Goal: Transaction & Acquisition: Purchase product/service

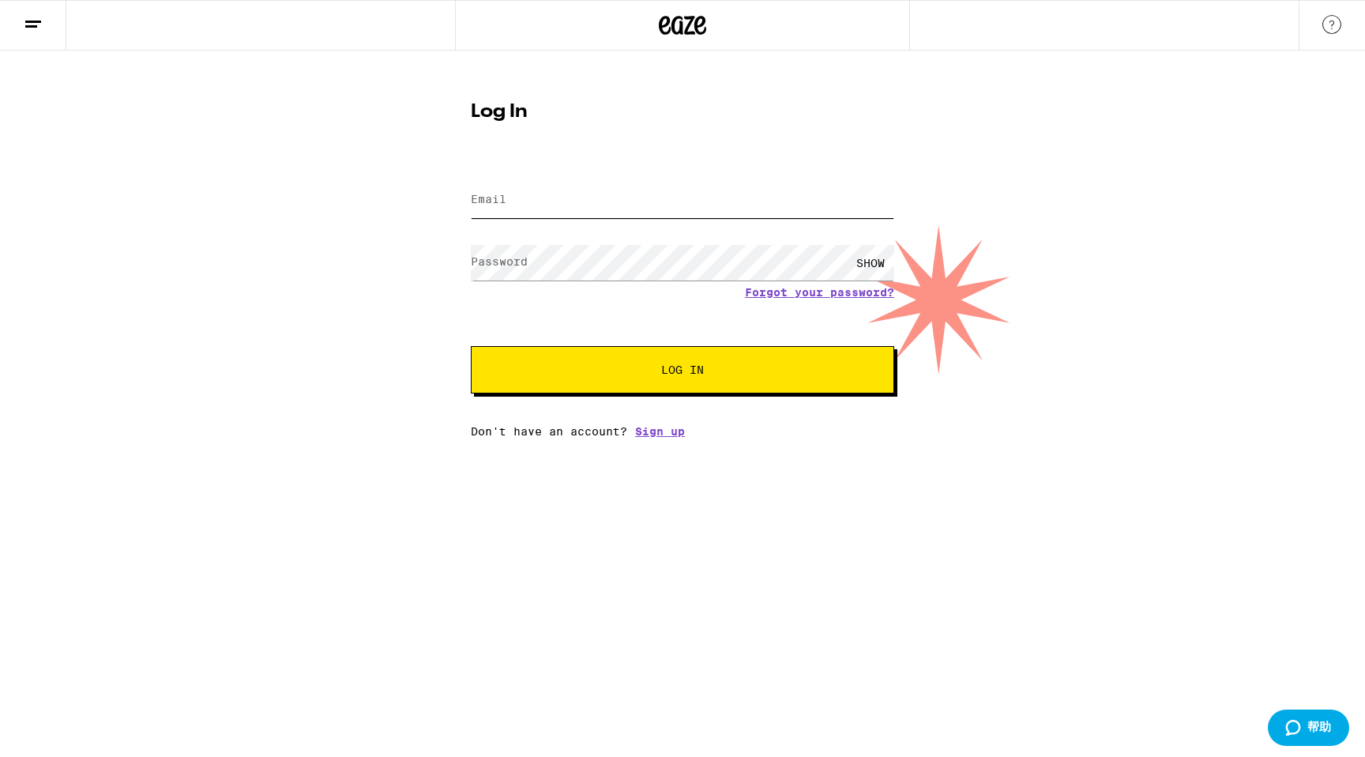
type input "[EMAIL_ADDRESS][DOMAIN_NAME]"
click at [660, 371] on span "Log In" at bounding box center [683, 369] width 296 height 11
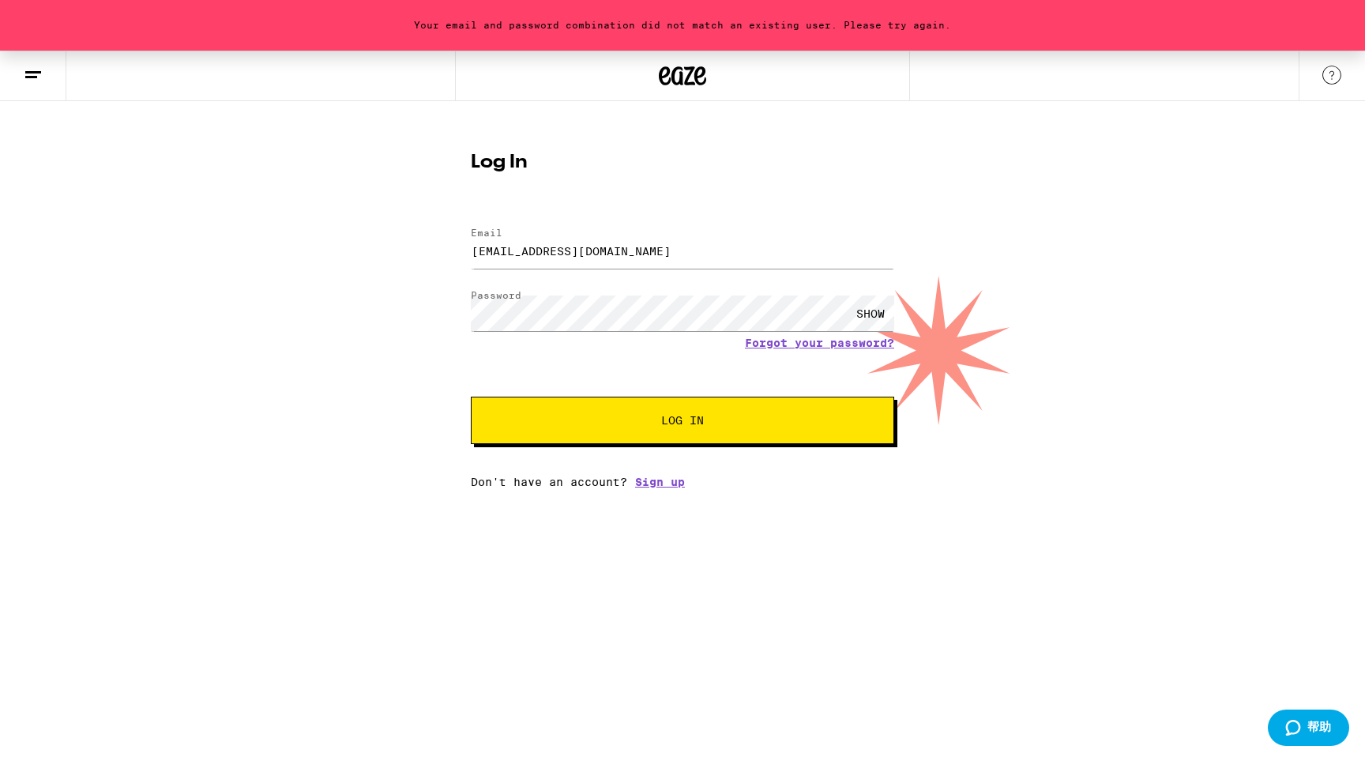
click at [650, 420] on span "Log In" at bounding box center [683, 420] width 296 height 11
click at [871, 310] on div "SHOW" at bounding box center [870, 314] width 47 height 36
click at [871, 310] on div "HIDE" at bounding box center [870, 314] width 47 height 36
click at [355, 307] on div "Your email and password combination did not match an existing user. Please try …" at bounding box center [682, 270] width 1365 height 438
click at [471, 397] on button "Log In" at bounding box center [683, 420] width 424 height 47
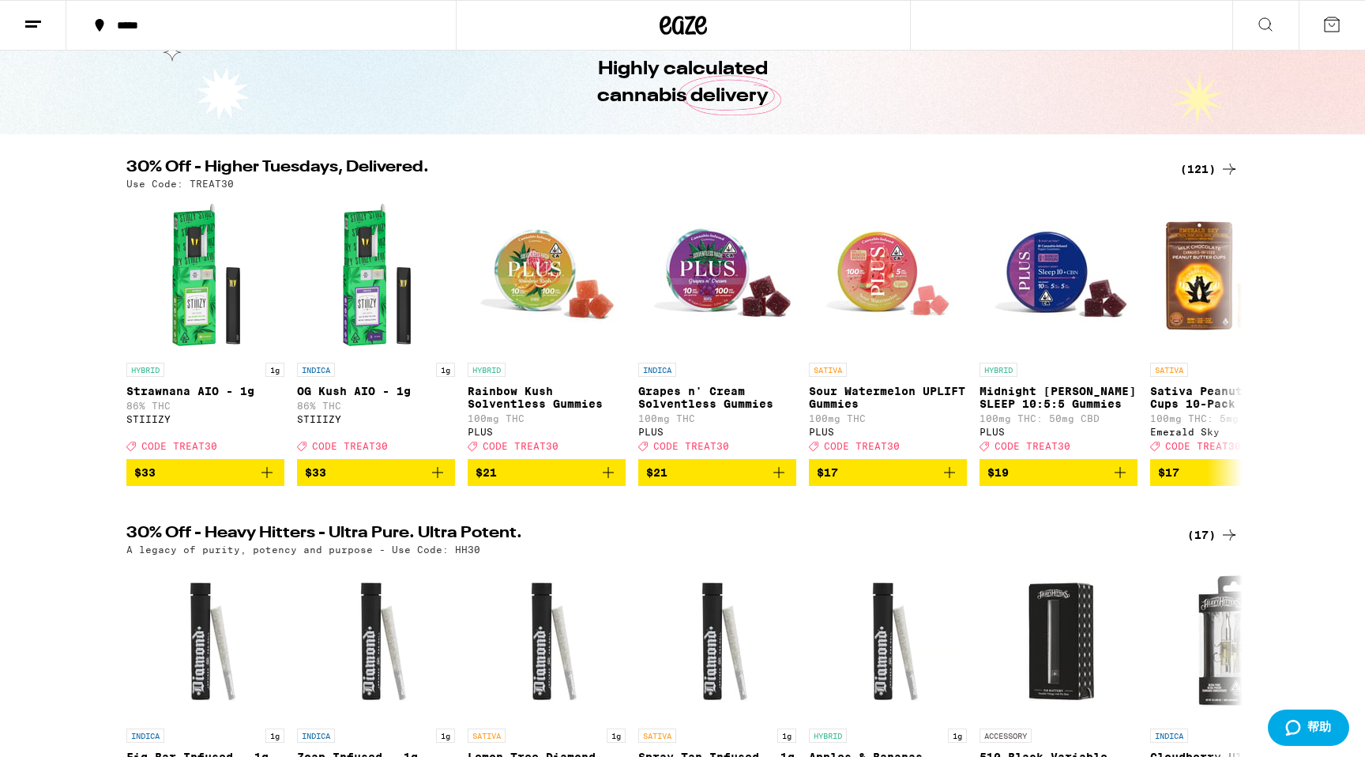
scroll to position [79, 0]
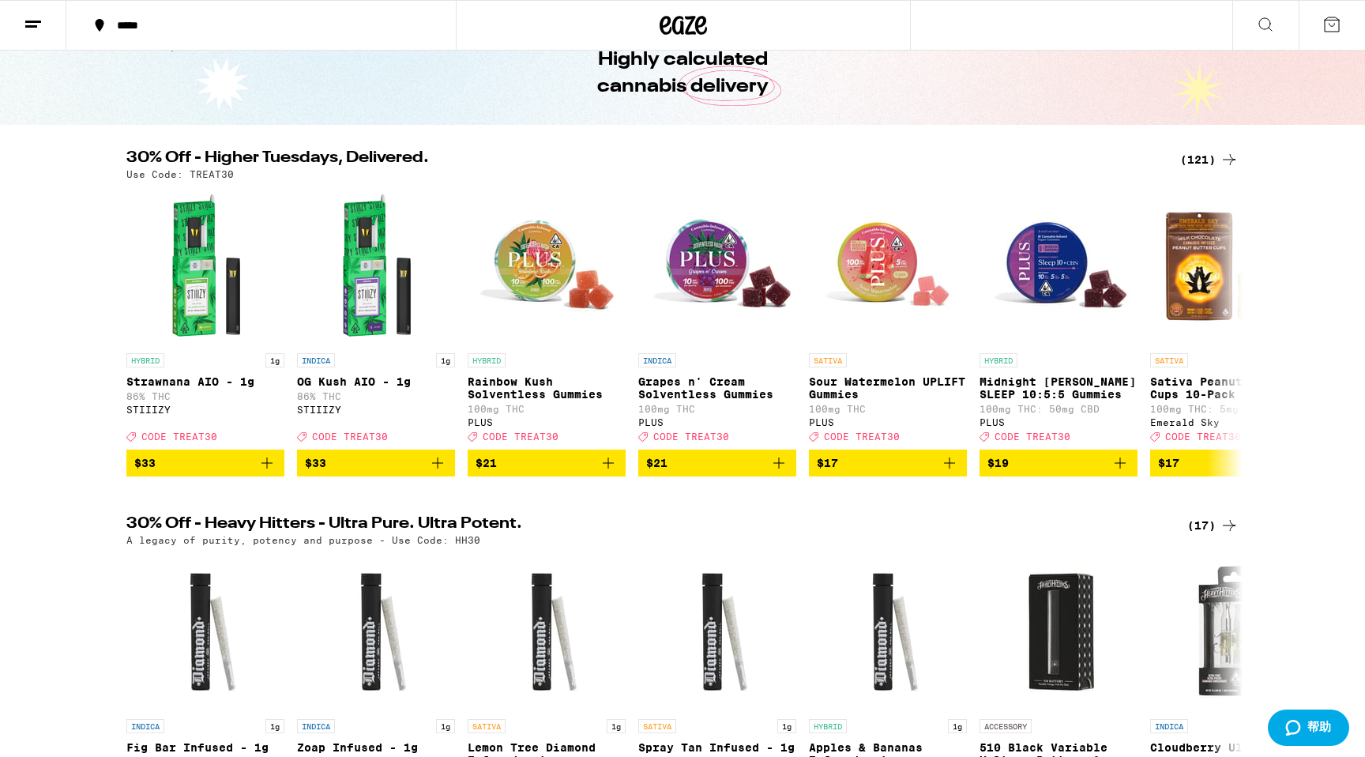
click at [1218, 159] on div "(121)" at bounding box center [1209, 159] width 58 height 19
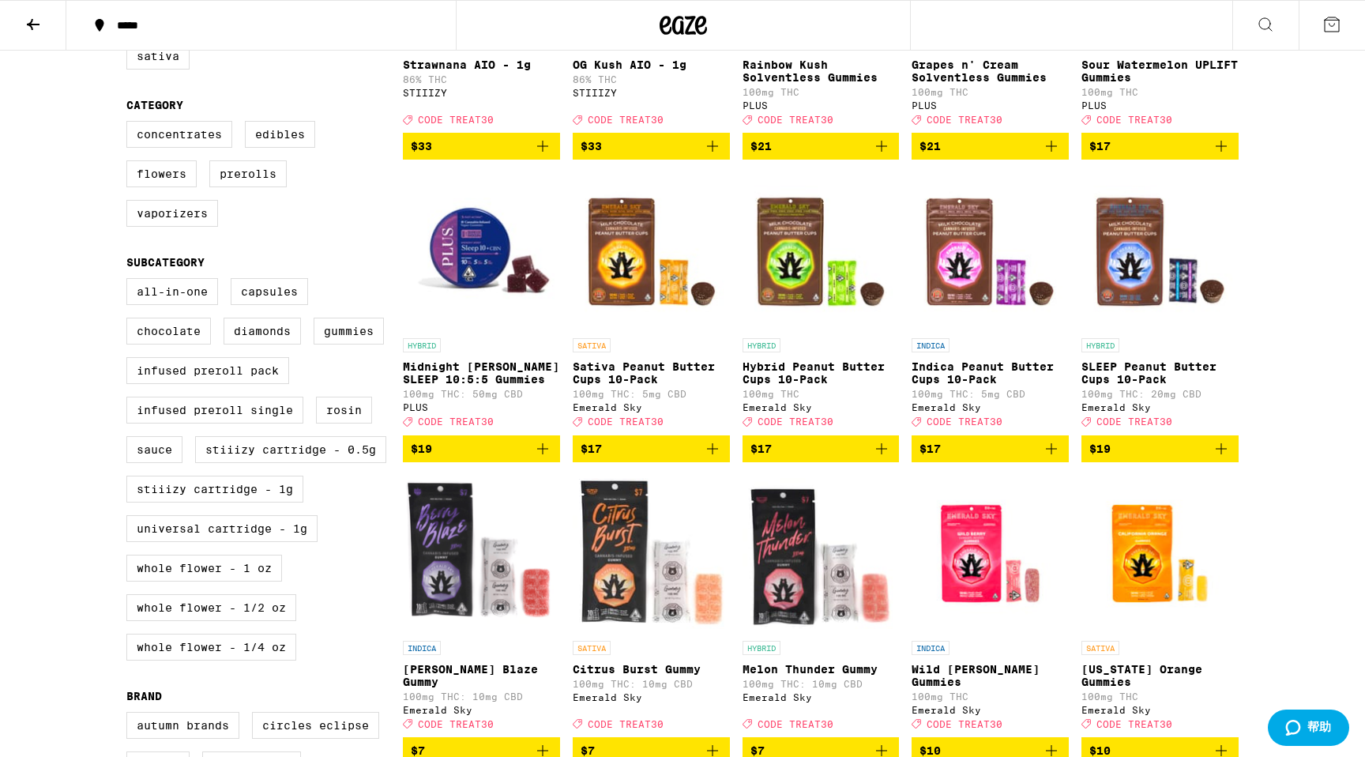
scroll to position [357, 0]
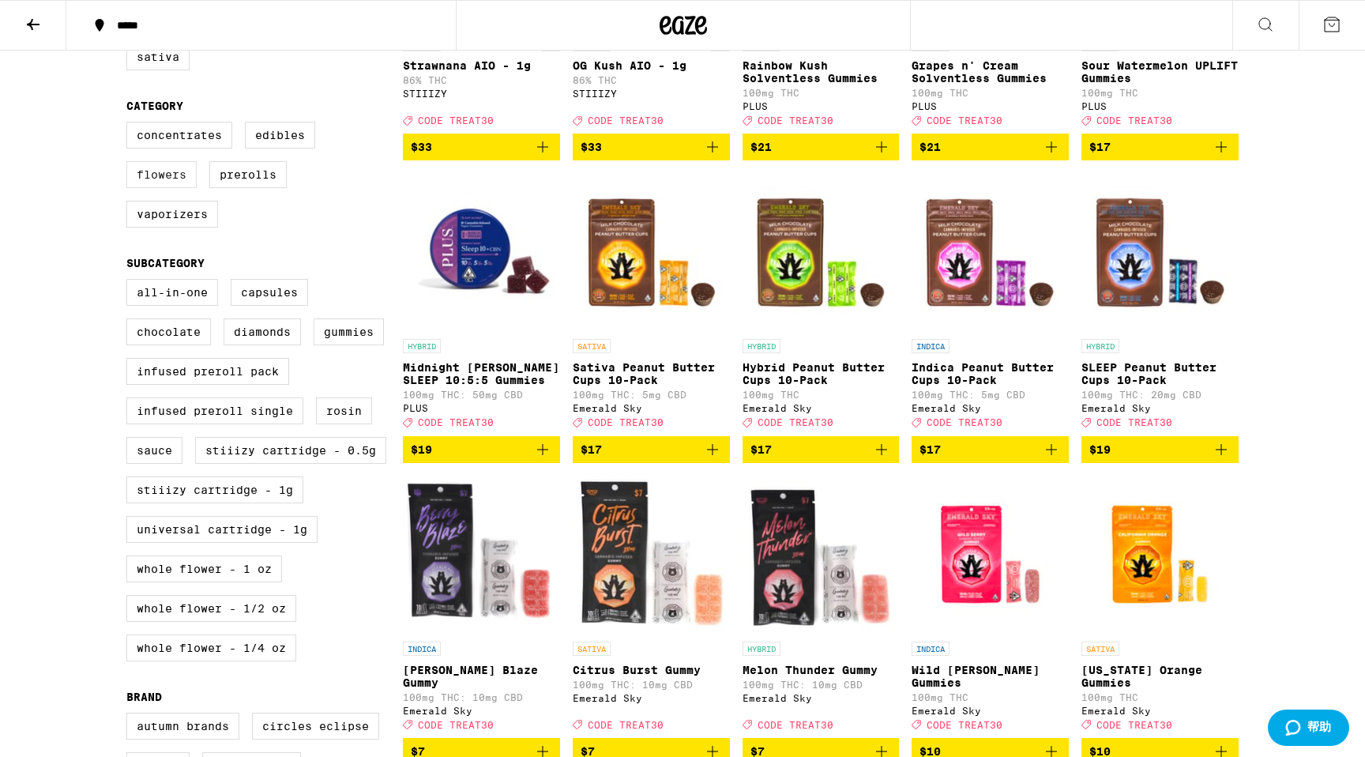
click at [179, 186] on label "Flowers" at bounding box center [161, 174] width 70 height 27
click at [130, 125] on input "Flowers" at bounding box center [130, 124] width 1 height 1
checkbox input "true"
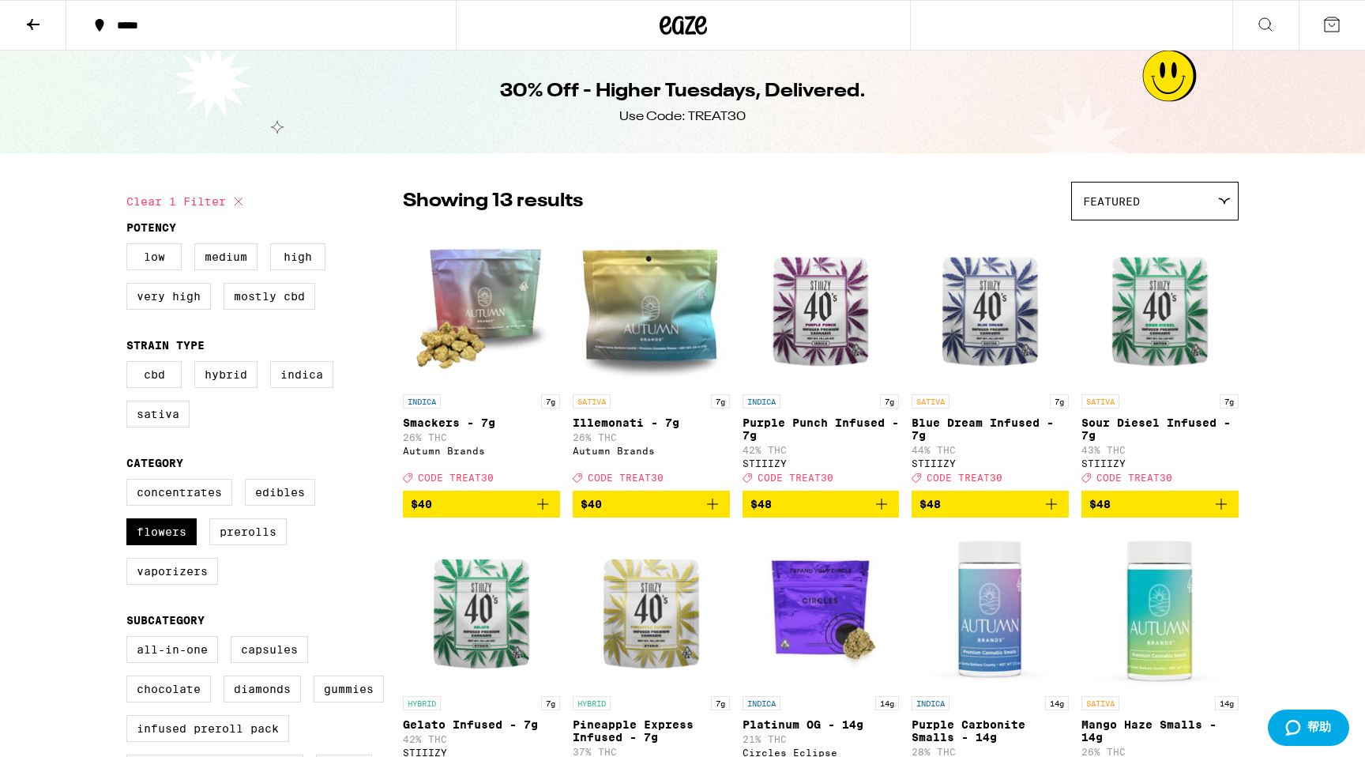
click at [32, 21] on icon at bounding box center [33, 24] width 13 height 11
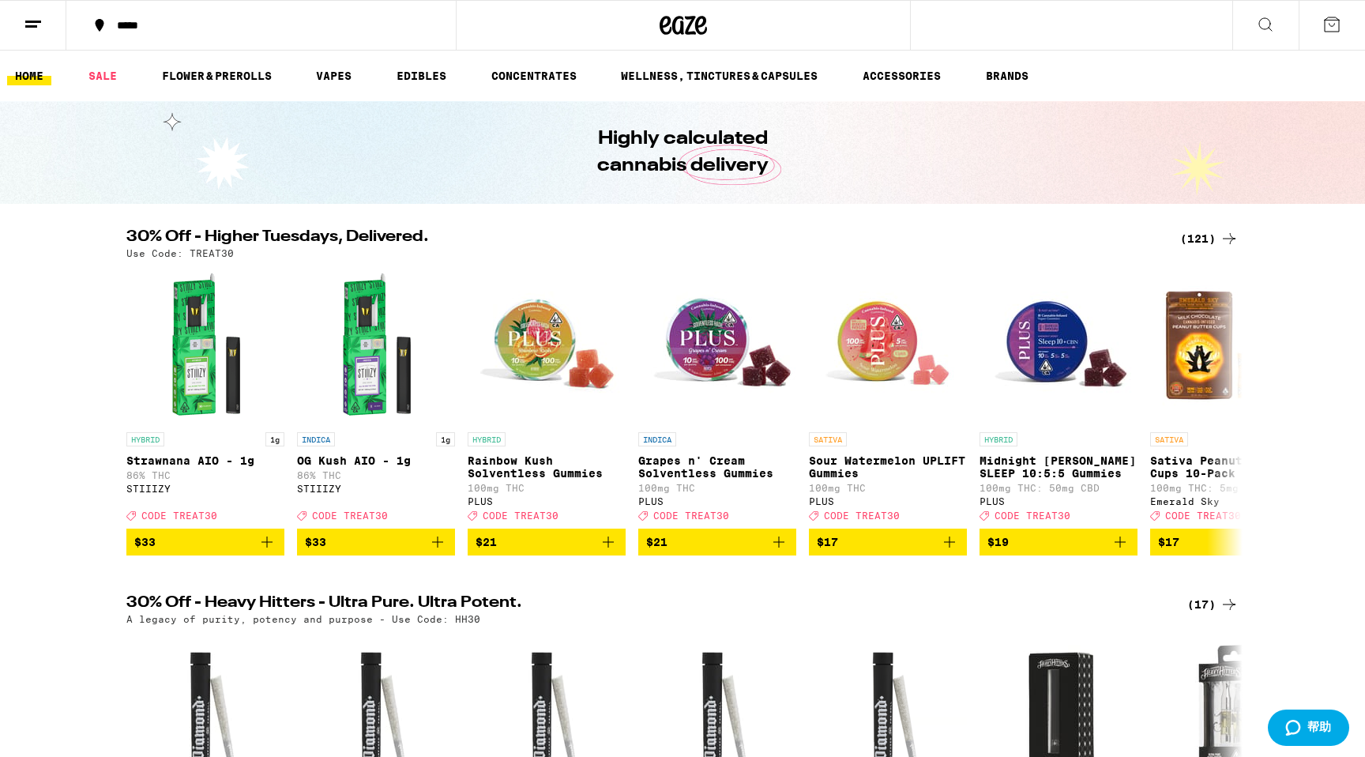
click at [672, 21] on icon at bounding box center [683, 25] width 47 height 28
click at [23, 21] on button at bounding box center [33, 26] width 66 height 50
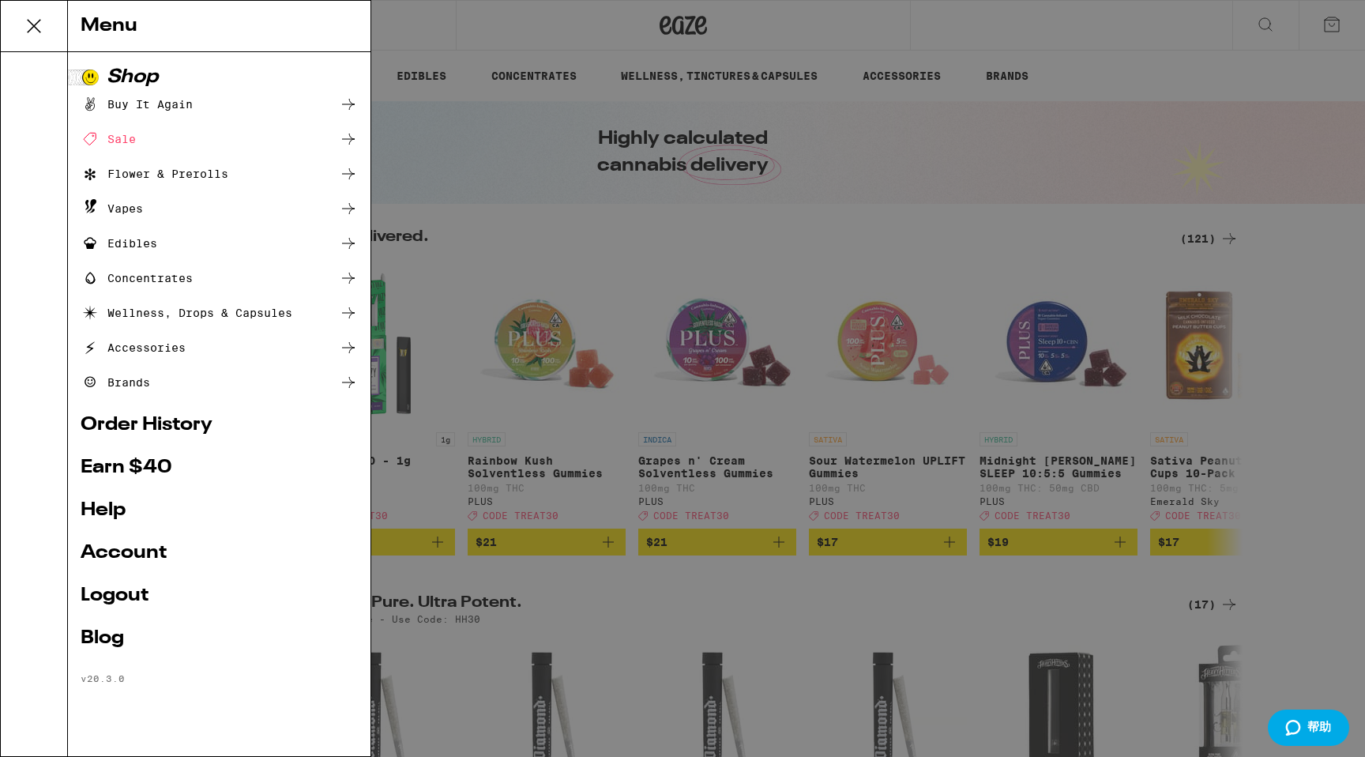
click at [151, 469] on link "Earn $ 40" at bounding box center [219, 467] width 277 height 19
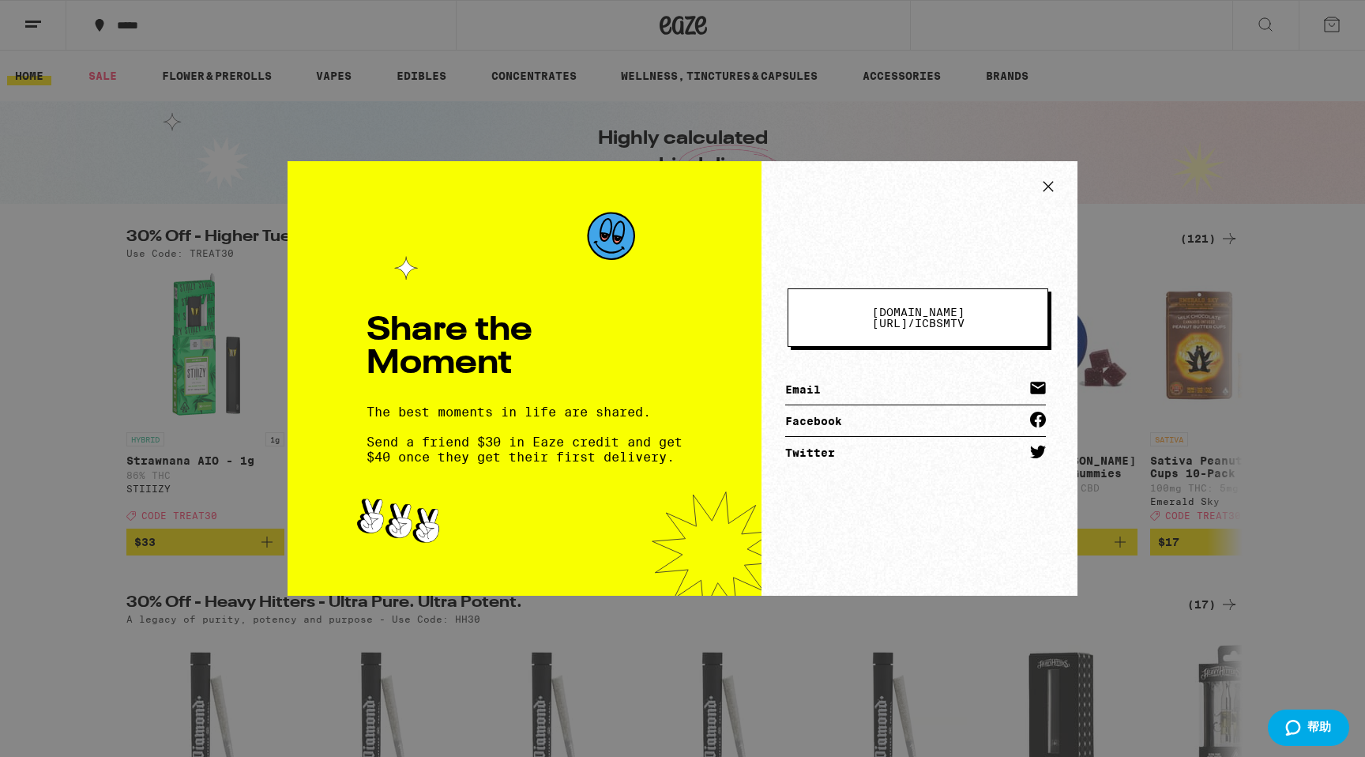
click at [951, 325] on button "[DOMAIN_NAME][URL] / icbsmtv" at bounding box center [918, 317] width 261 height 58
click at [1049, 193] on icon at bounding box center [1049, 187] width 24 height 24
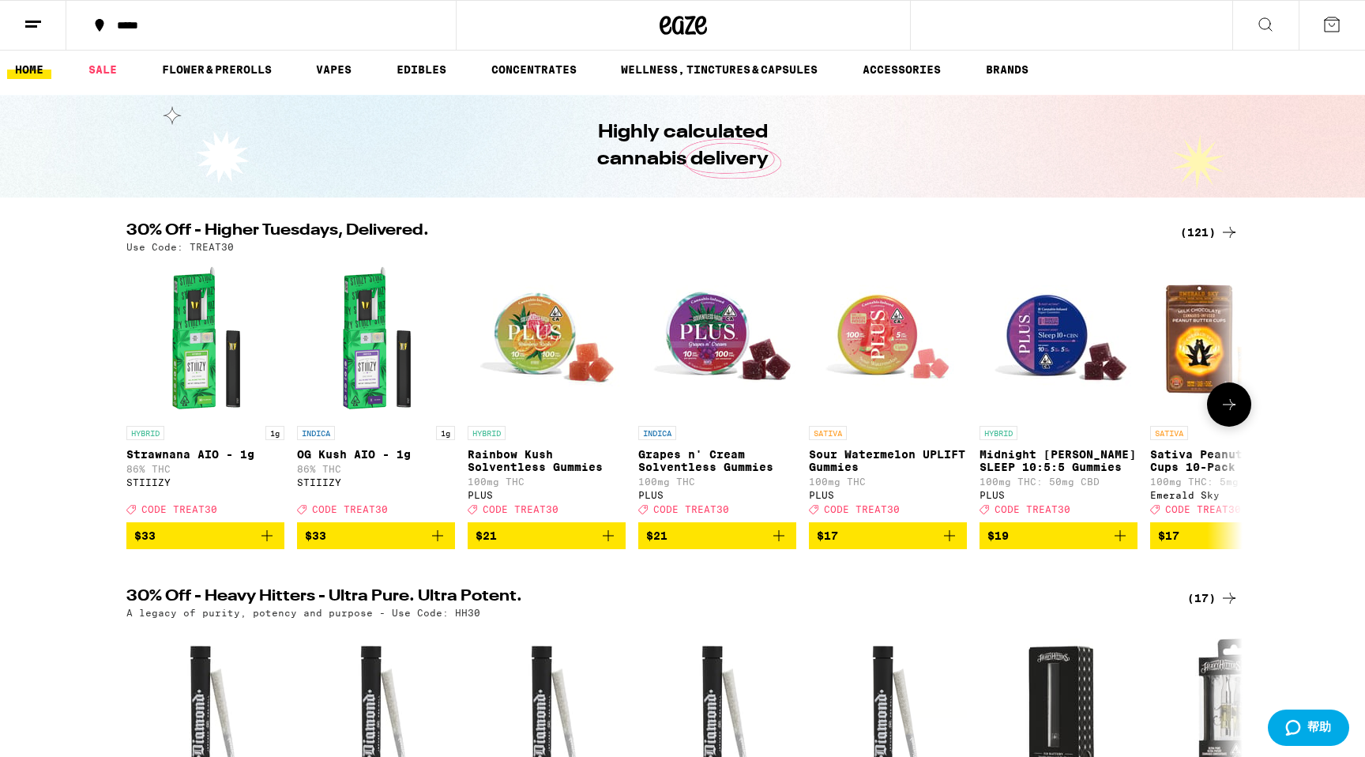
scroll to position [9, 0]
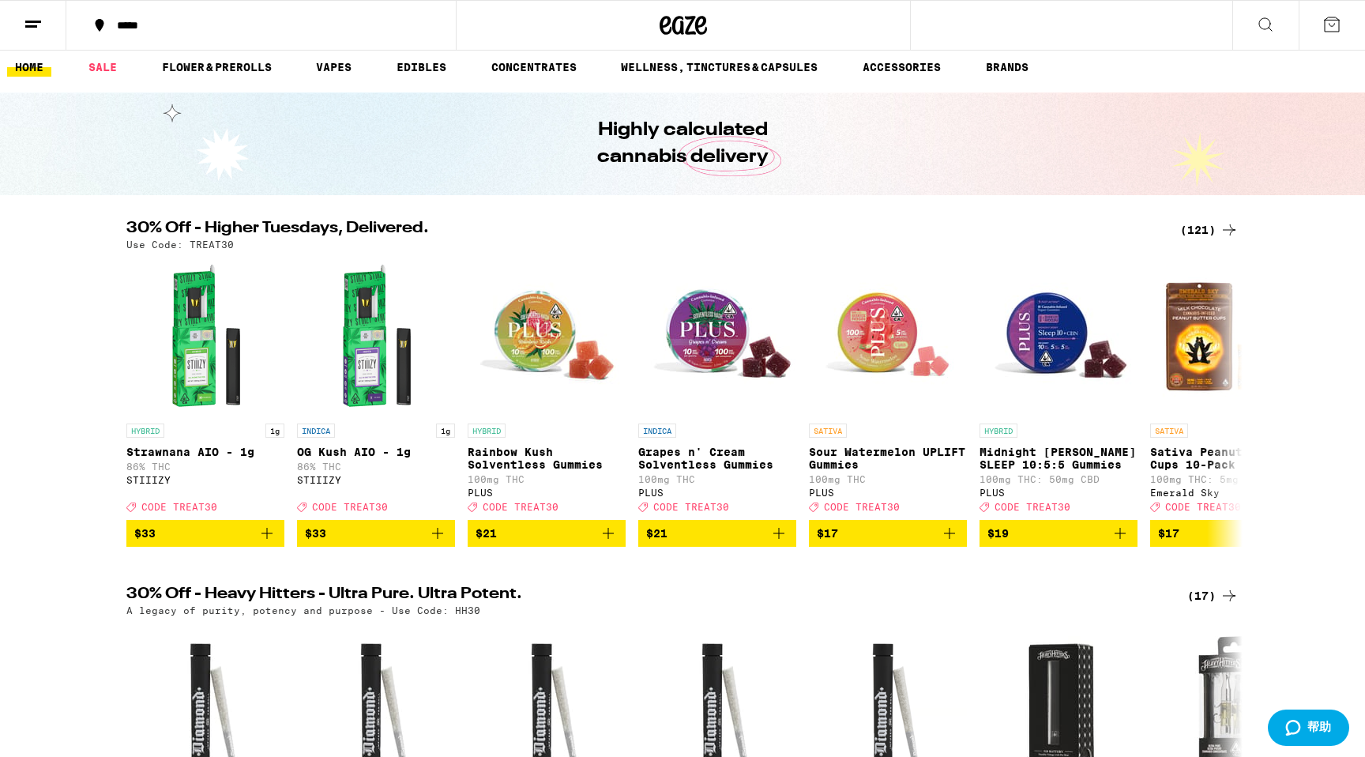
click at [1196, 231] on div "(121)" at bounding box center [1209, 229] width 58 height 19
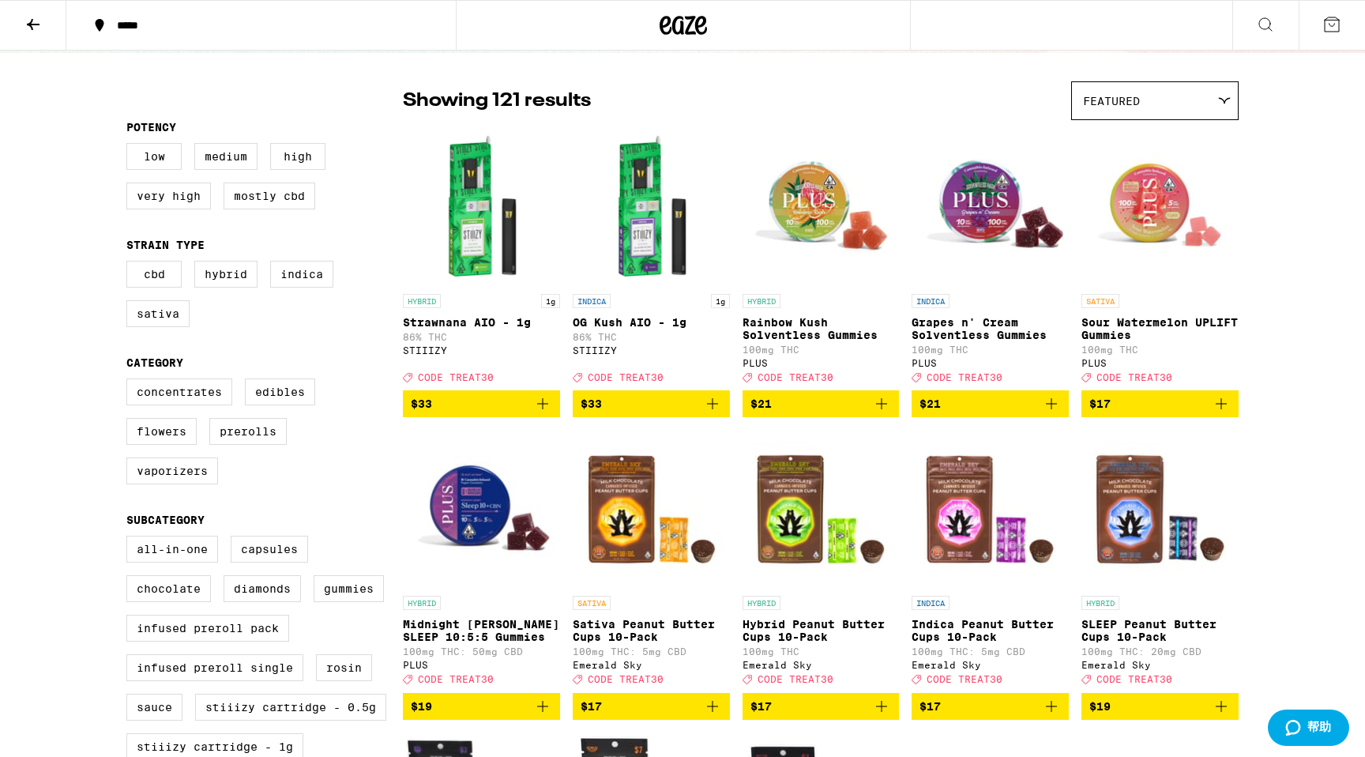
scroll to position [104, 0]
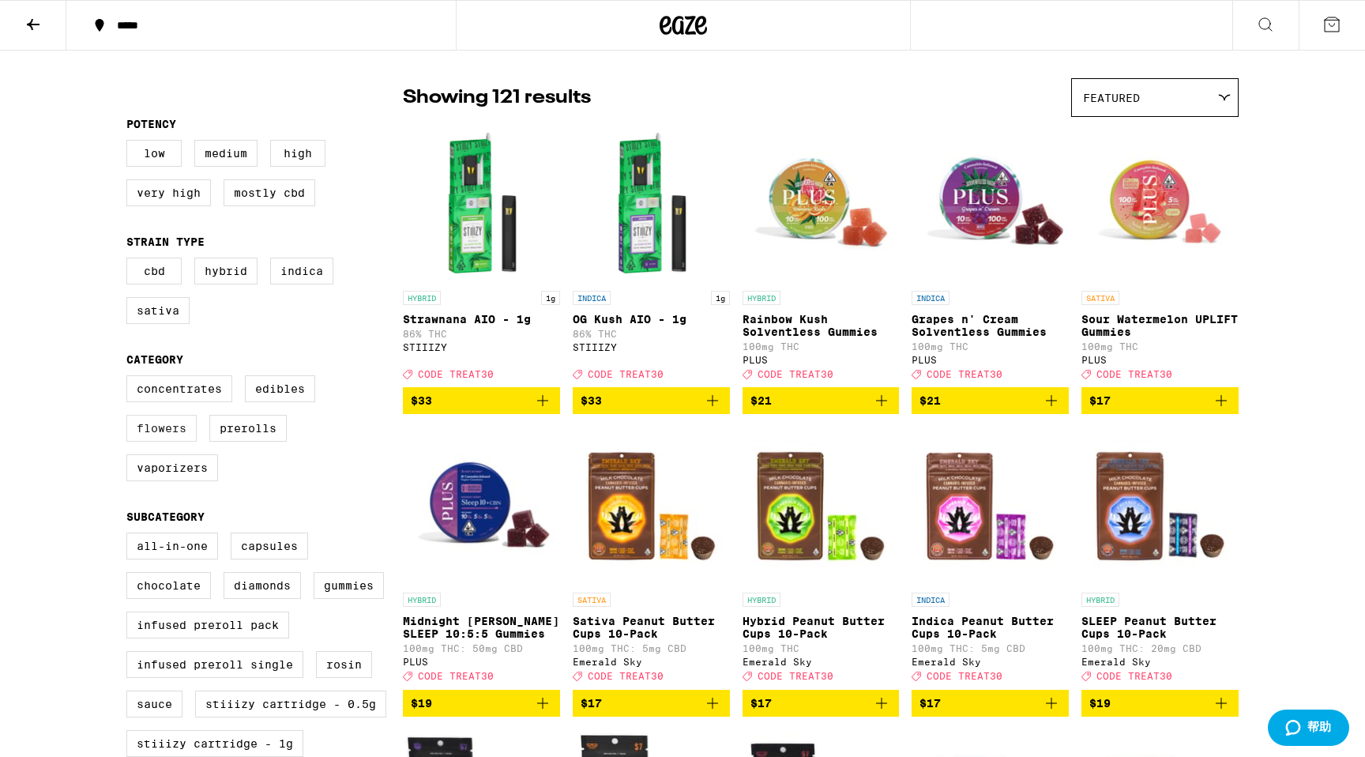
click at [194, 442] on label "Flowers" at bounding box center [161, 428] width 70 height 27
click at [130, 378] on input "Flowers" at bounding box center [130, 378] width 1 height 1
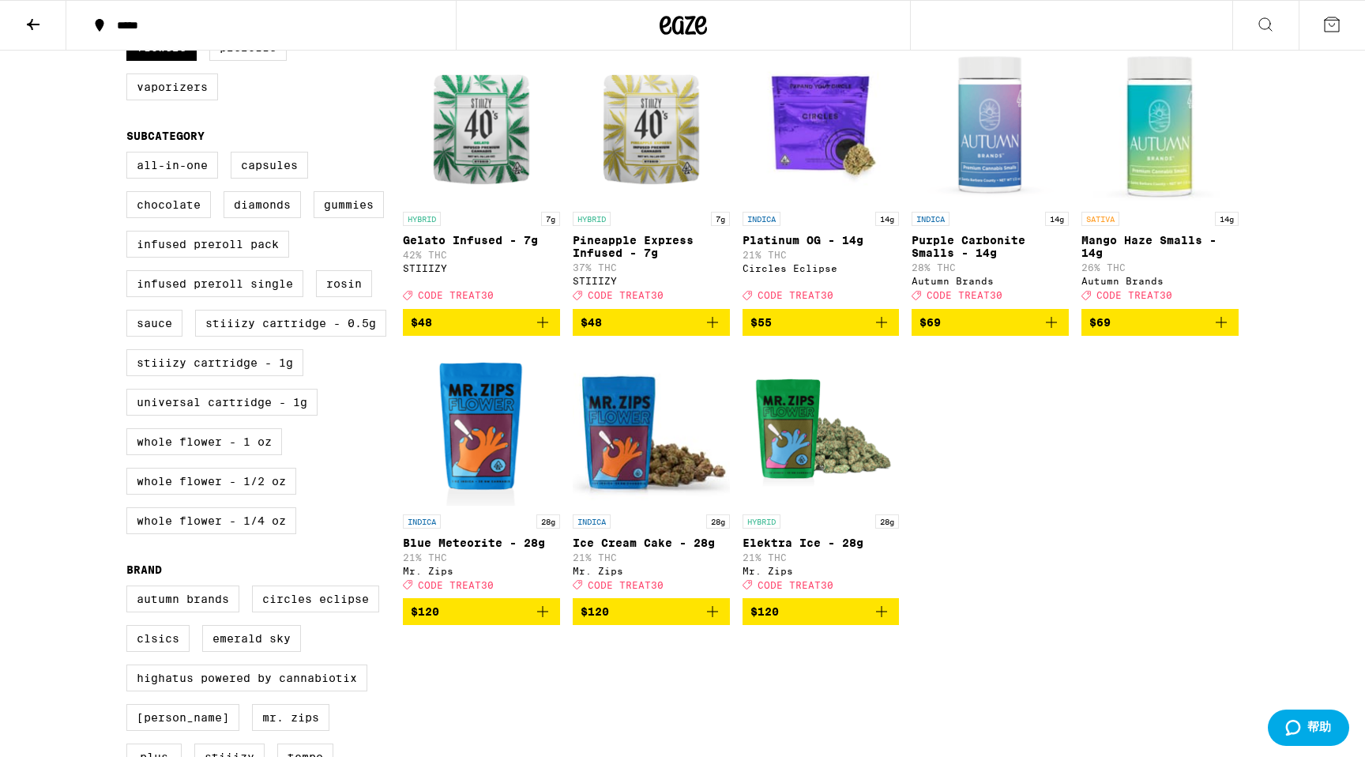
scroll to position [483, 0]
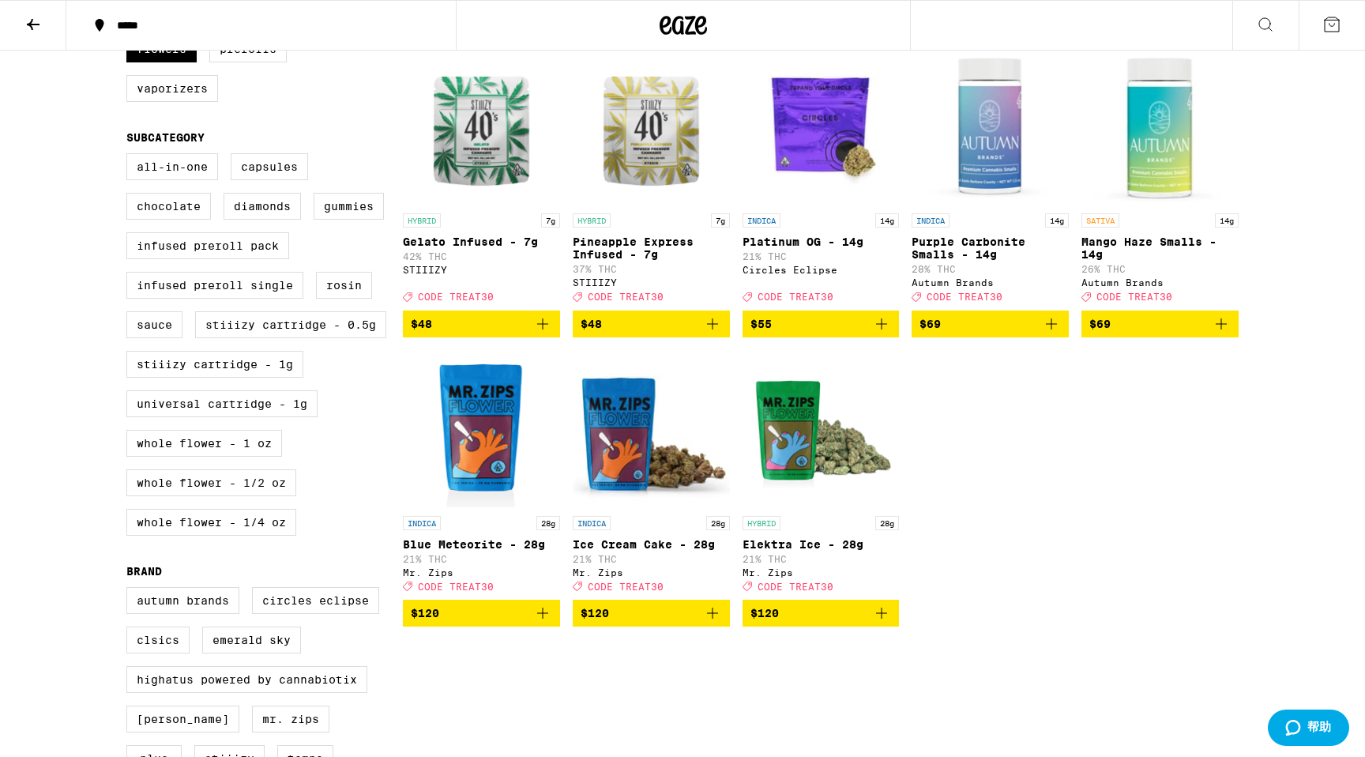
click at [823, 503] on img "Open page for Elektra Ice - 28g from Mr. Zips" at bounding box center [821, 429] width 157 height 158
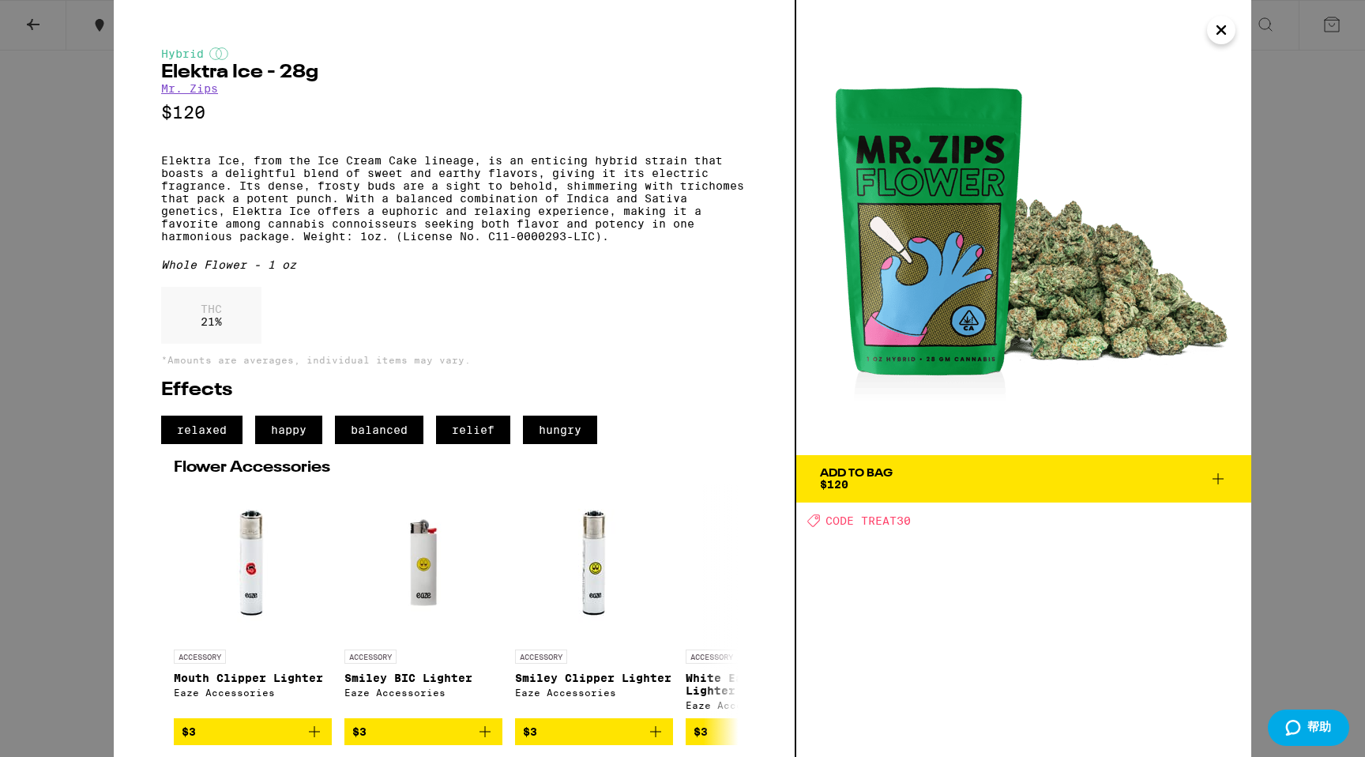
click at [1223, 43] on button "Close" at bounding box center [1221, 30] width 28 height 28
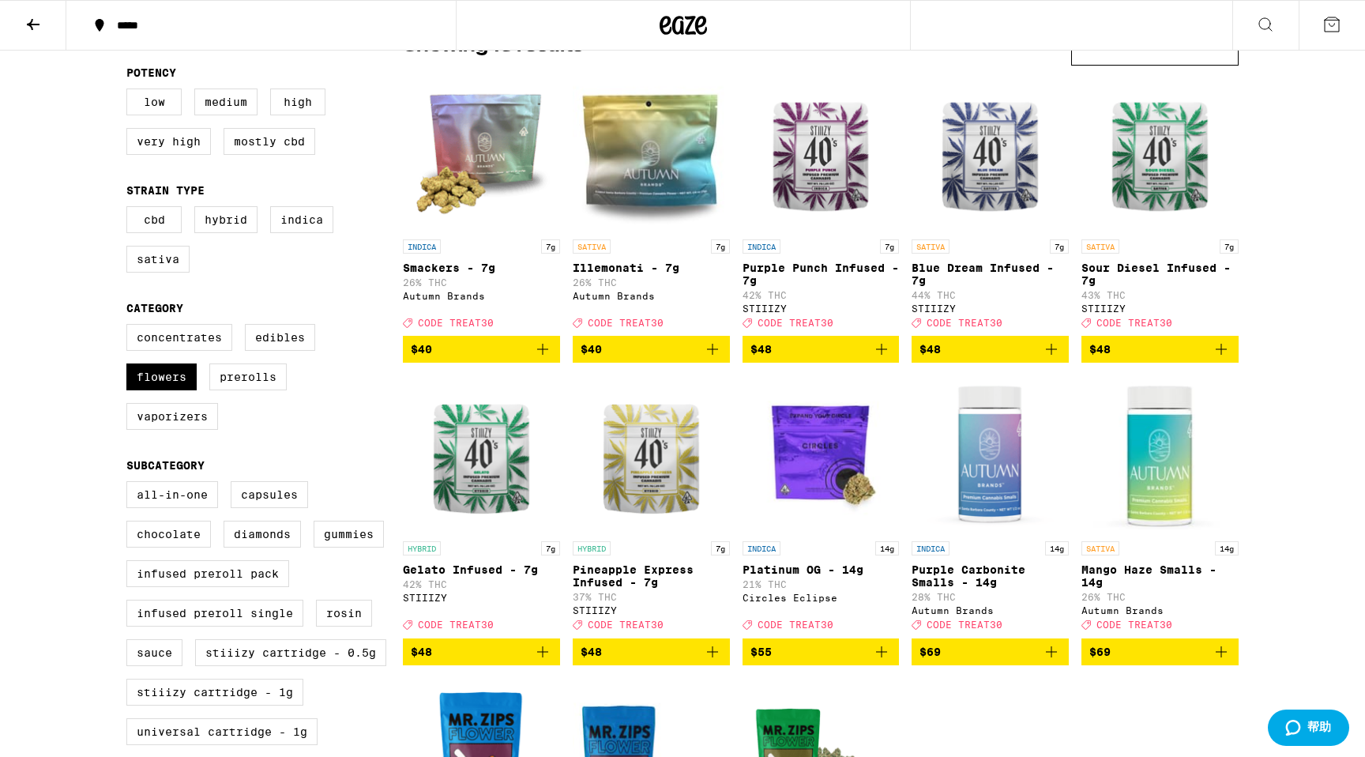
scroll to position [74, 0]
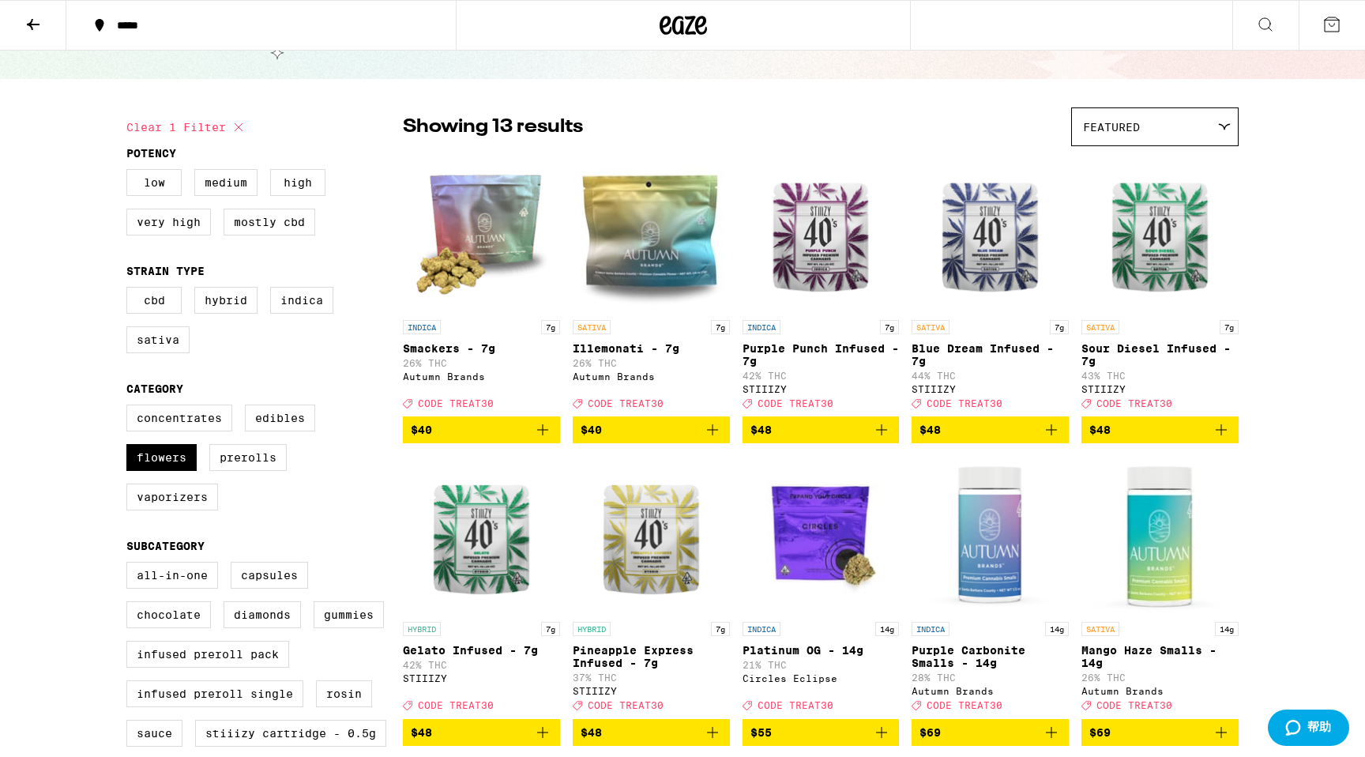
click at [673, 573] on img "Open page for Pineapple Express Infused - 7g from STIIIZY" at bounding box center [651, 535] width 157 height 158
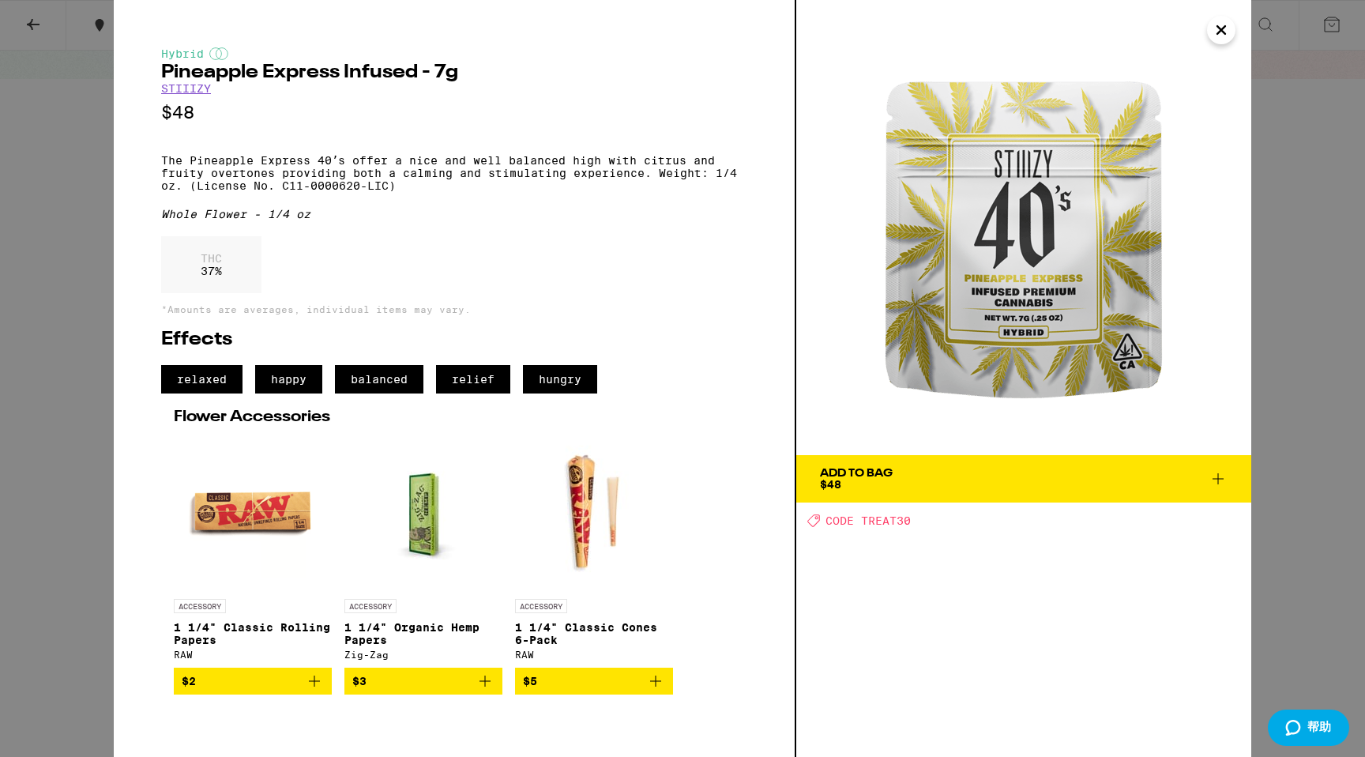
click at [1229, 29] on icon "Close" at bounding box center [1221, 30] width 19 height 24
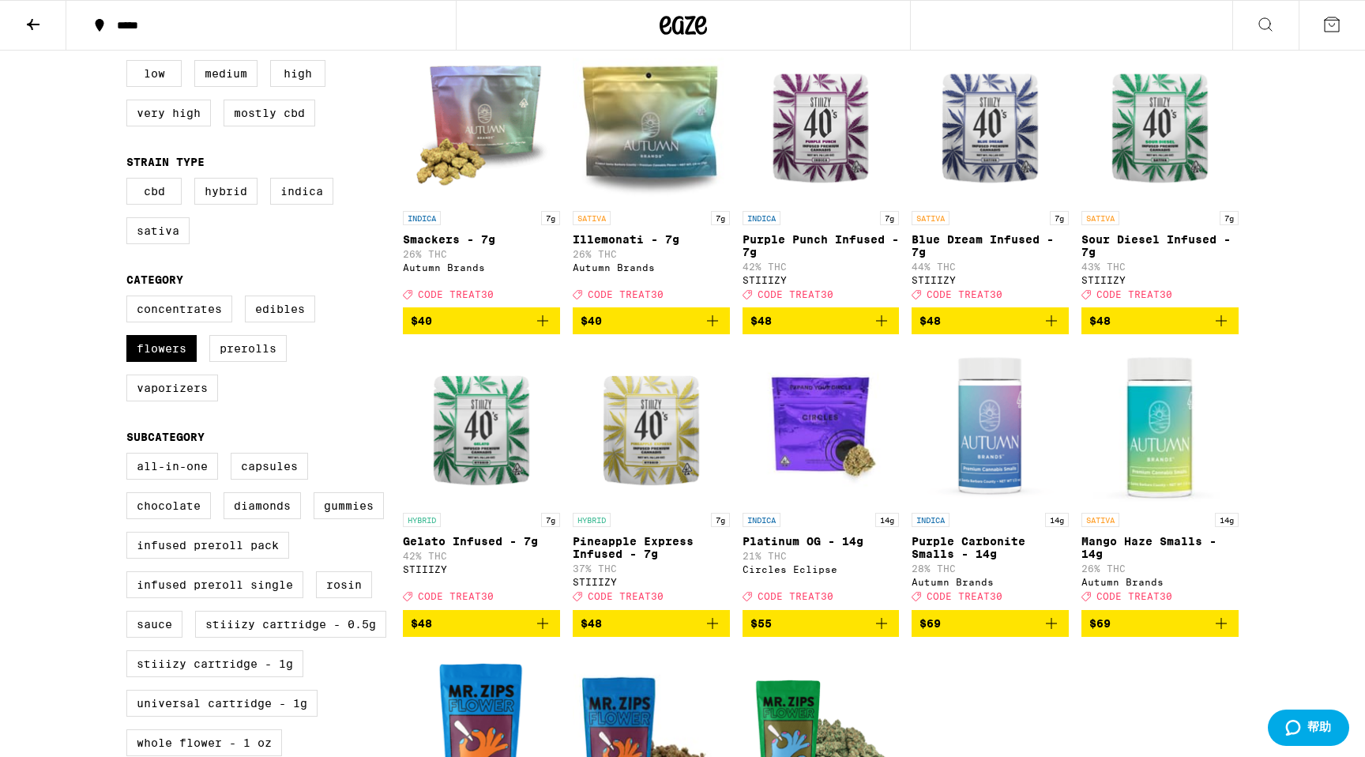
scroll to position [182, 0]
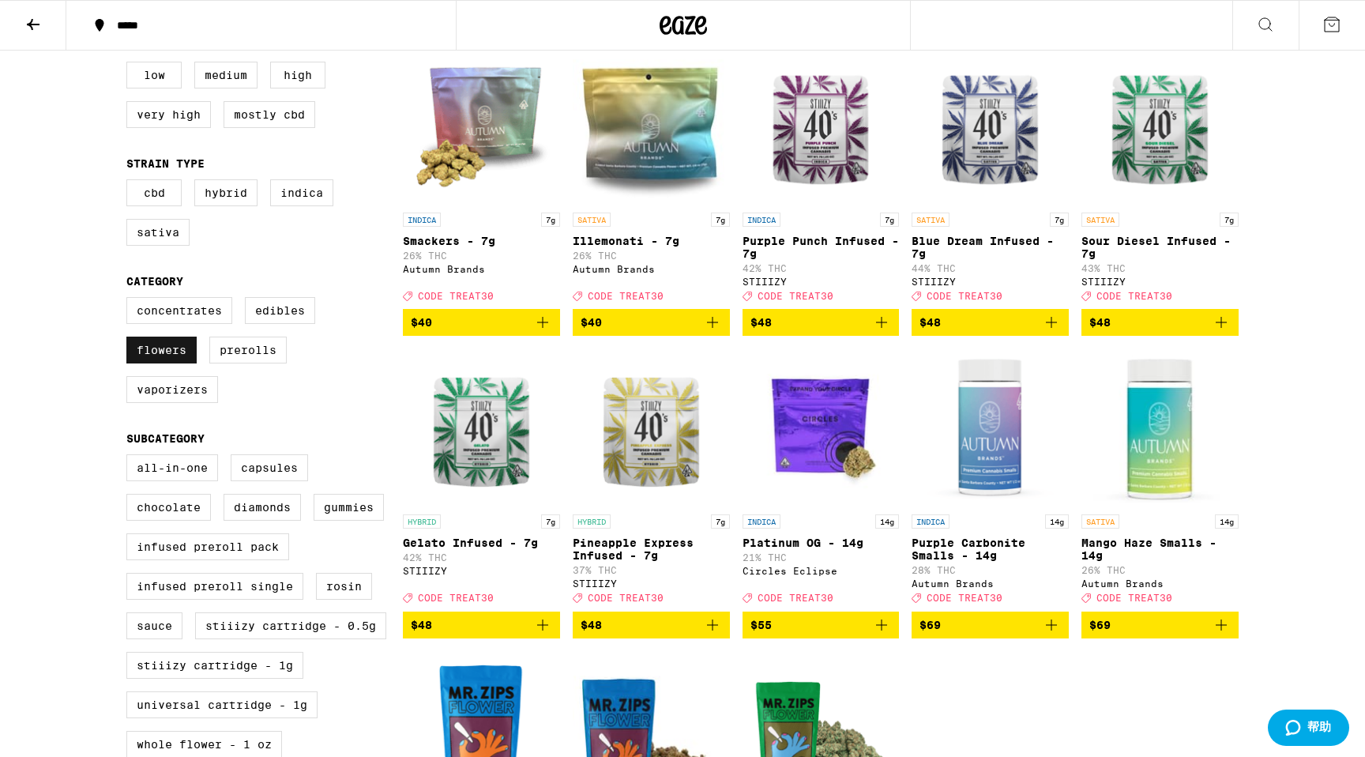
click at [184, 363] on label "Flowers" at bounding box center [161, 350] width 70 height 27
click at [130, 300] on input "Flowers" at bounding box center [130, 299] width 1 height 1
checkbox input "false"
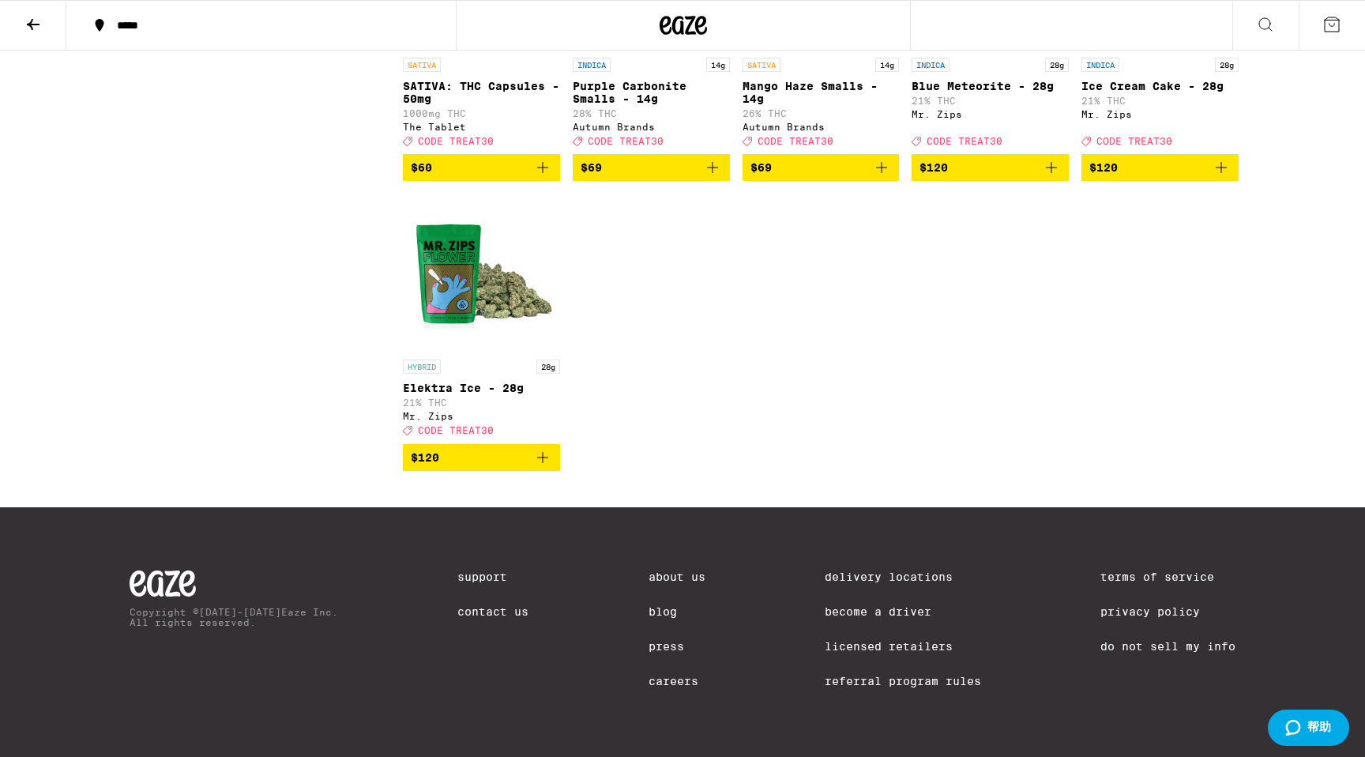
scroll to position [7329, 0]
click at [491, 352] on img "Open page for Elektra Ice - 28g from Mr. Zips" at bounding box center [481, 273] width 157 height 158
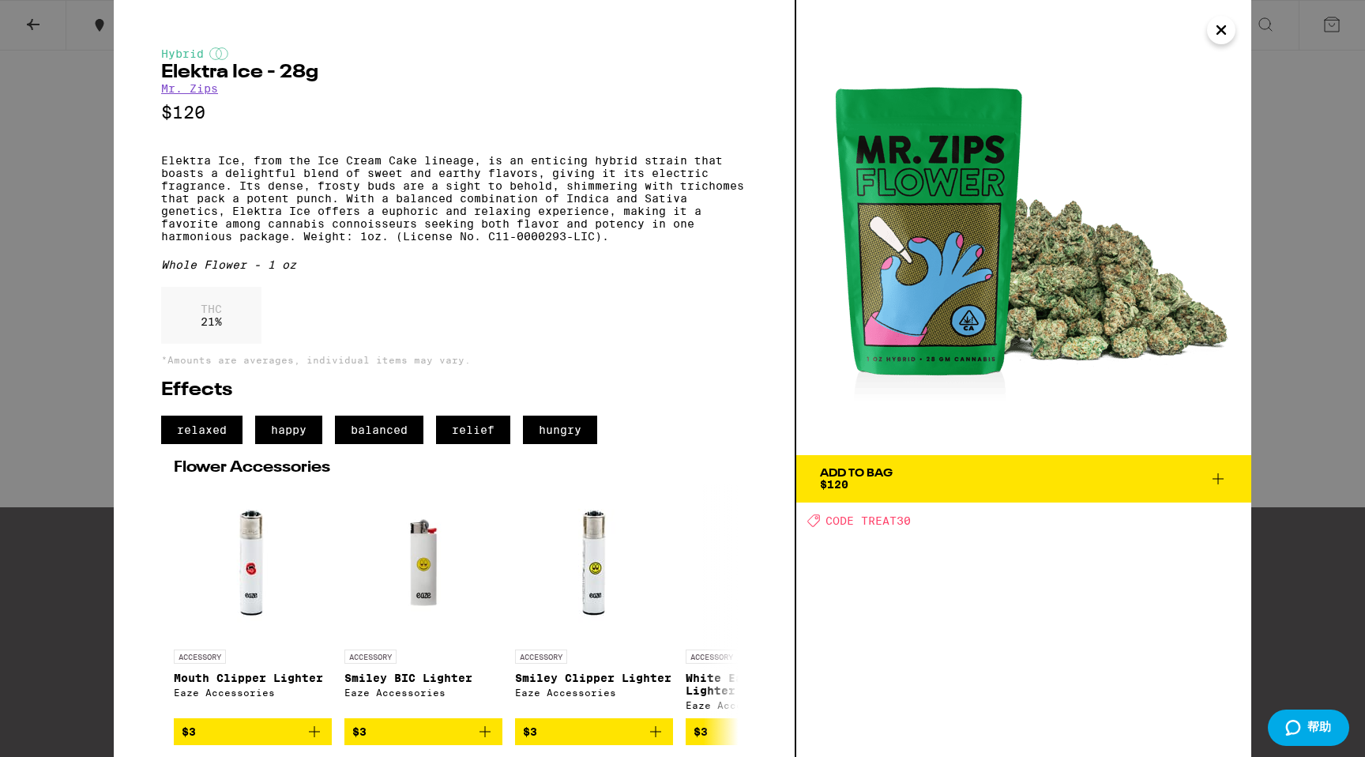
click at [1226, 30] on icon "Close" at bounding box center [1221, 30] width 19 height 24
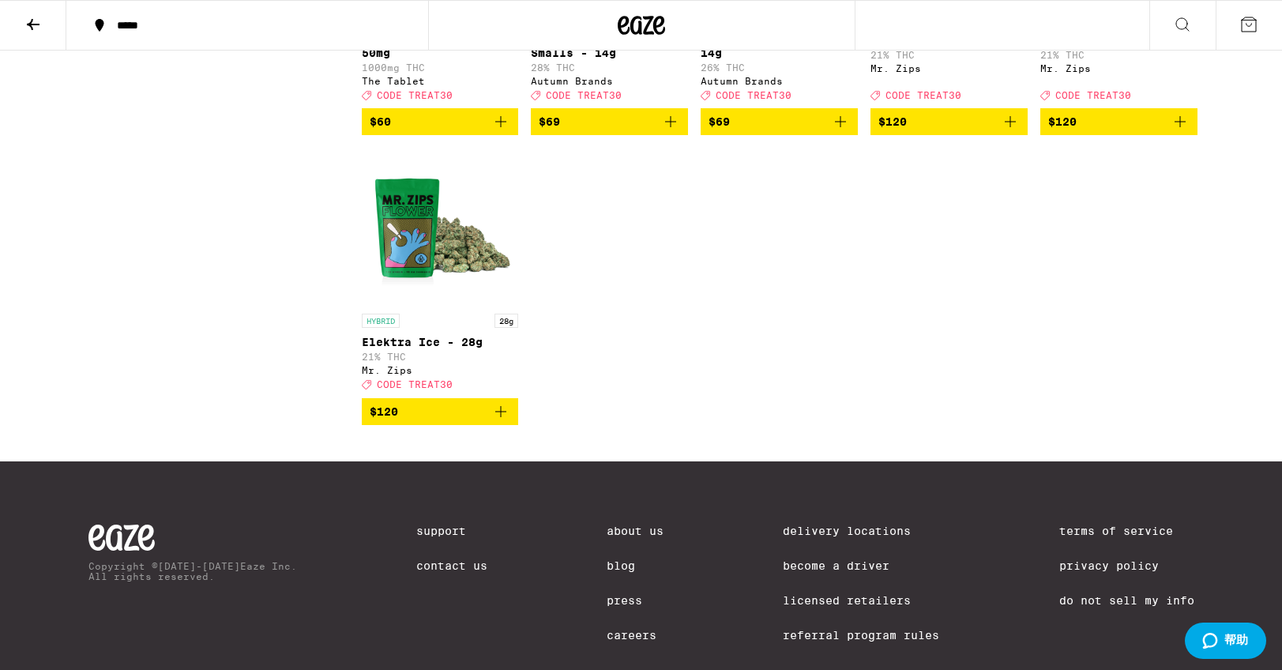
click at [454, 306] on img "Open page for Elektra Ice - 28g from Mr. Zips" at bounding box center [440, 227] width 157 height 158
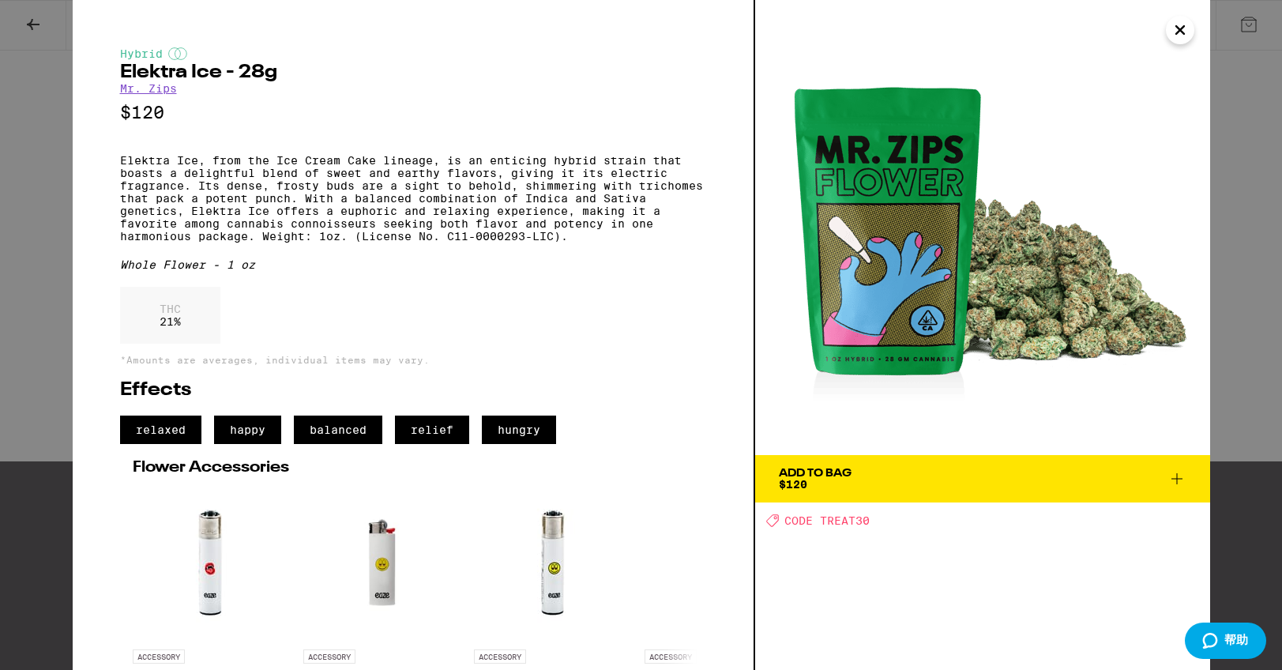
click at [1180, 479] on icon at bounding box center [1177, 478] width 19 height 19
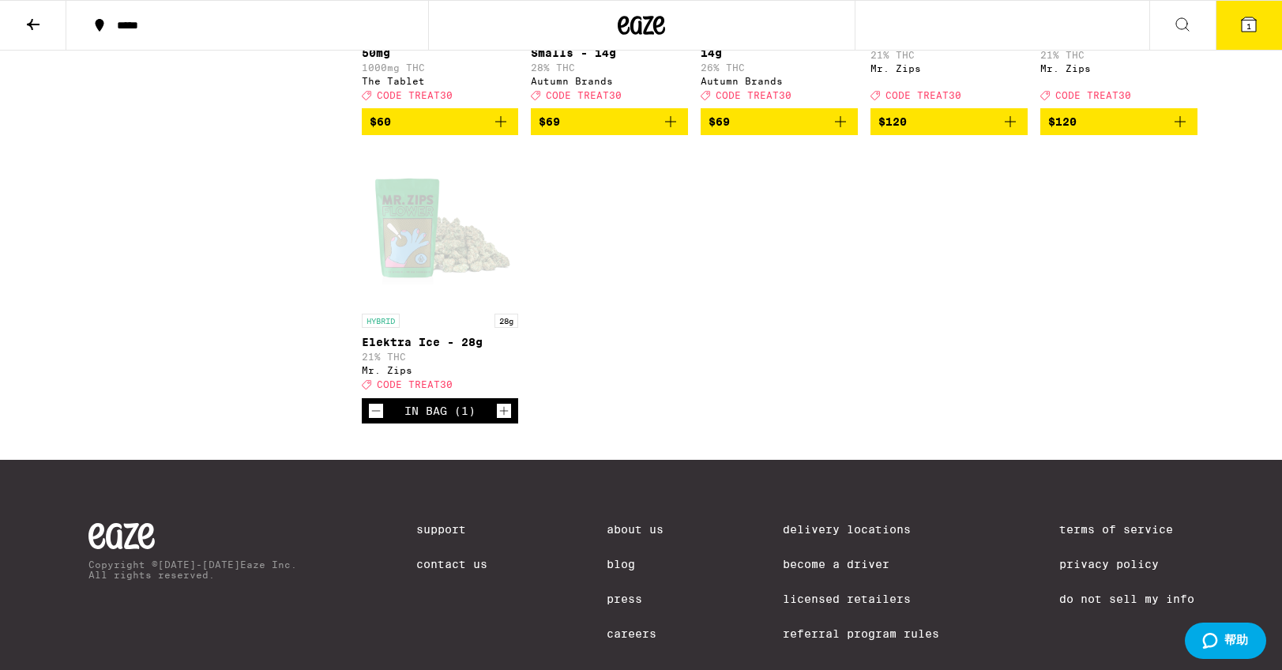
click at [45, 16] on button at bounding box center [33, 26] width 66 height 50
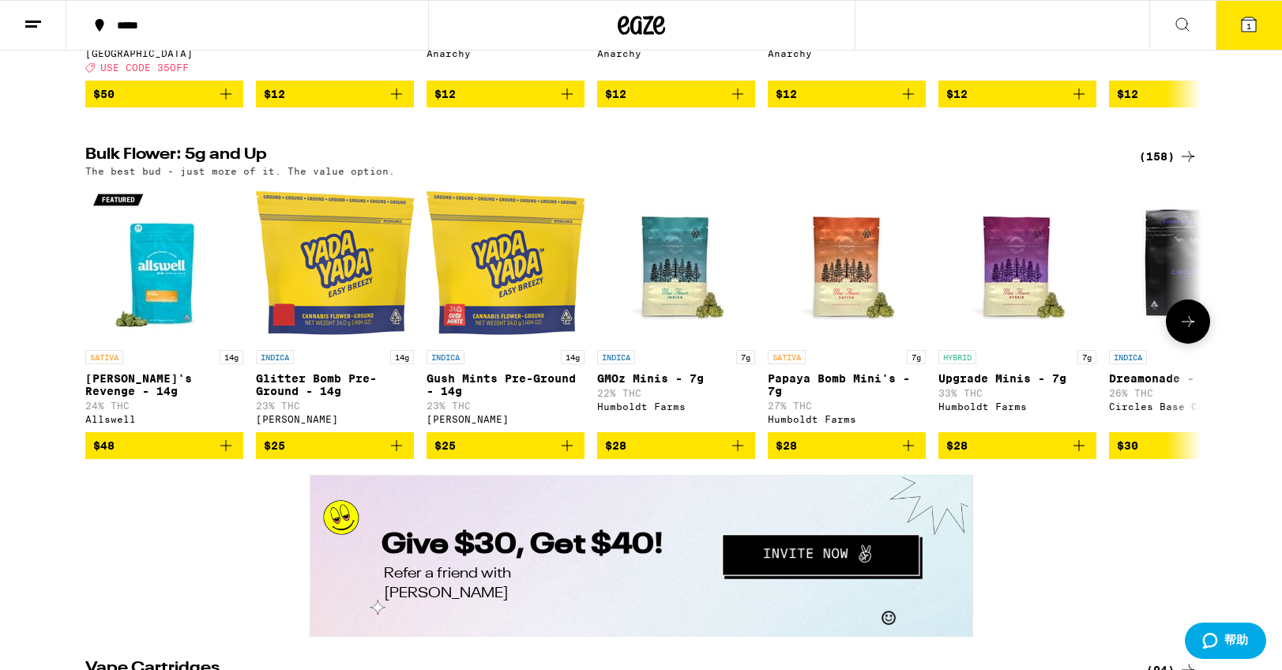
scroll to position [2276, 0]
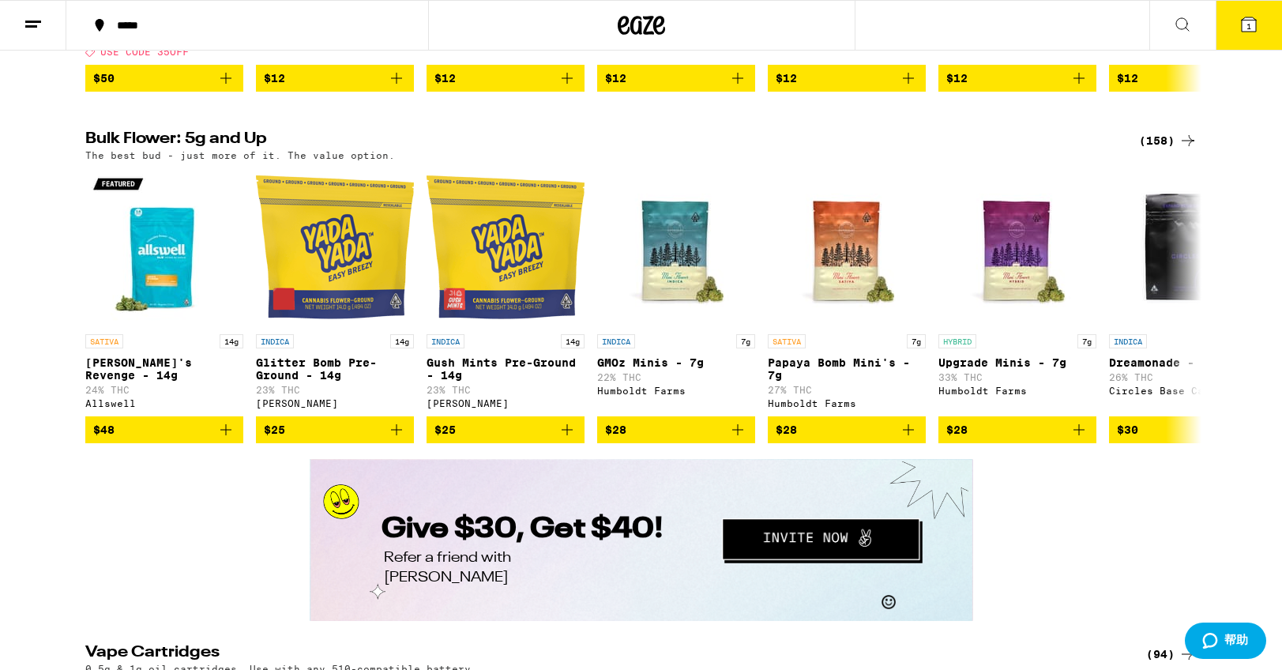
click at [1175, 150] on div "(158)" at bounding box center [1168, 140] width 58 height 19
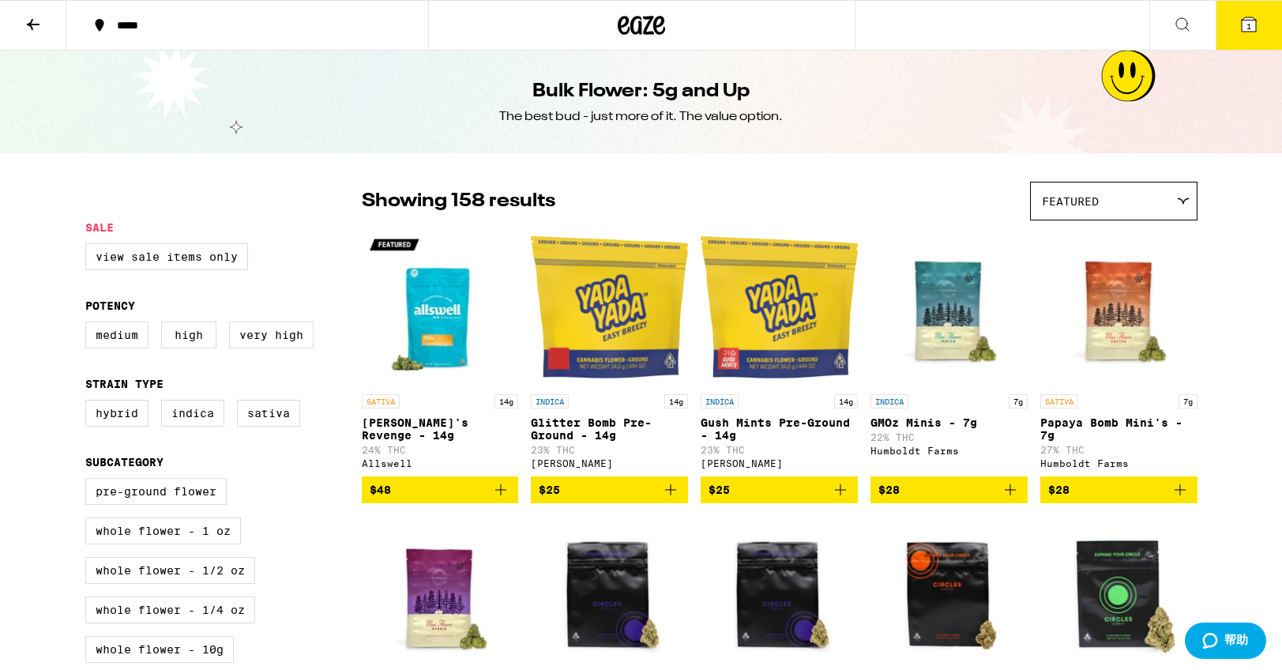
click at [43, 36] on button at bounding box center [33, 26] width 66 height 50
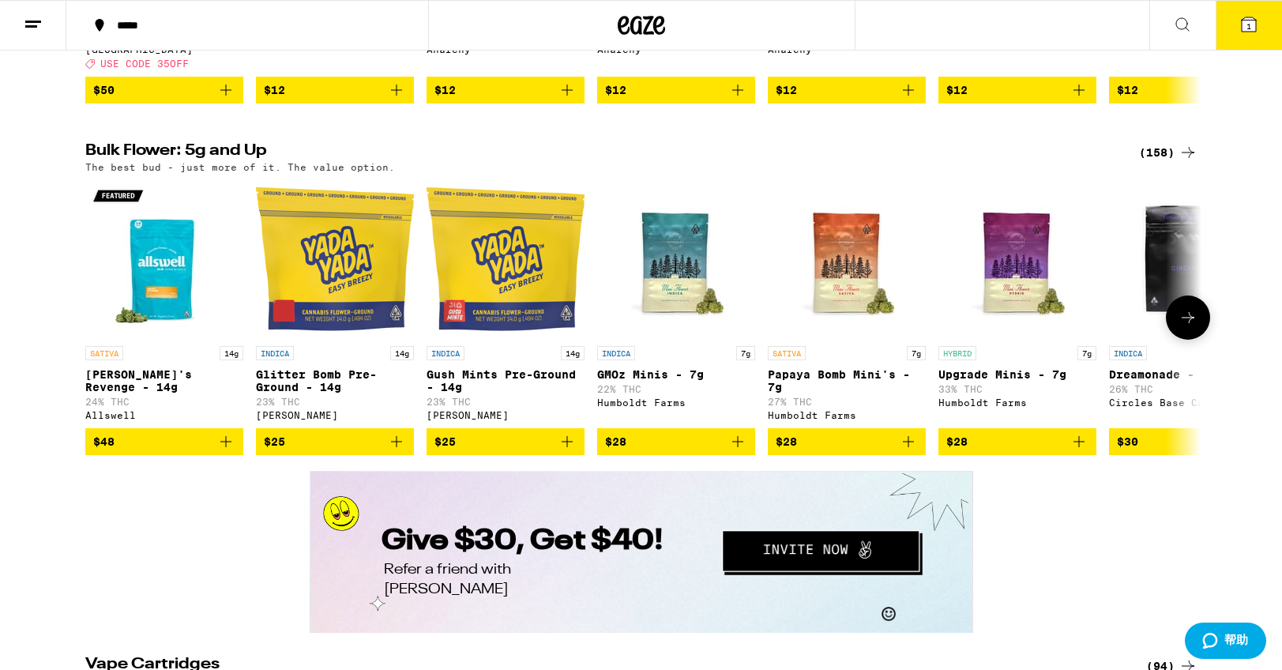
scroll to position [2267, 0]
